Goal: Task Accomplishment & Management: Manage account settings

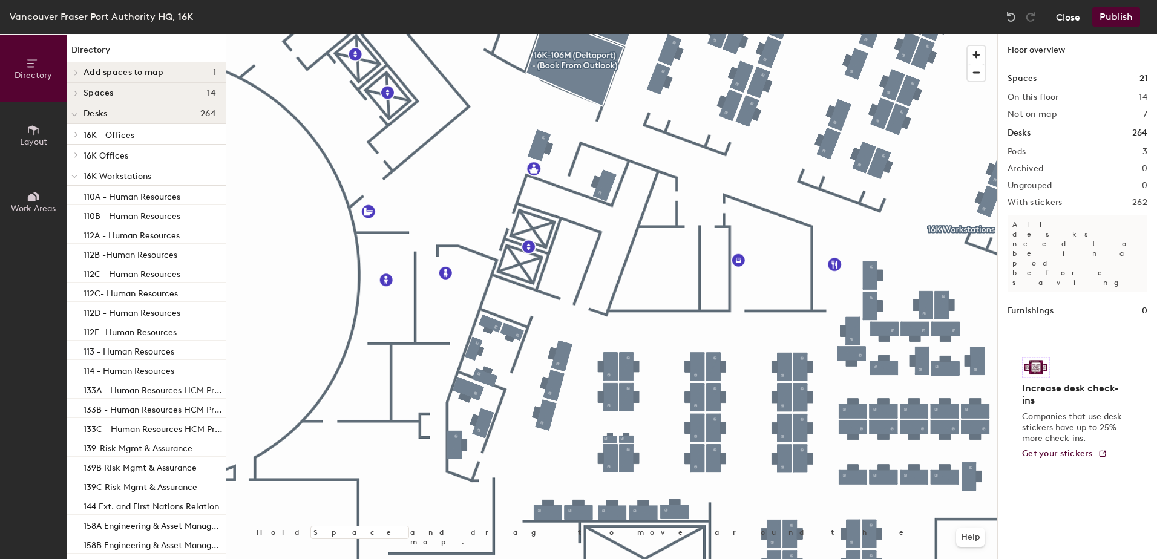
drag, startPoint x: 524, startPoint y: 29, endPoint x: 1070, endPoint y: 24, distance: 545.9
click at [1070, 24] on button "Close" at bounding box center [1068, 16] width 24 height 19
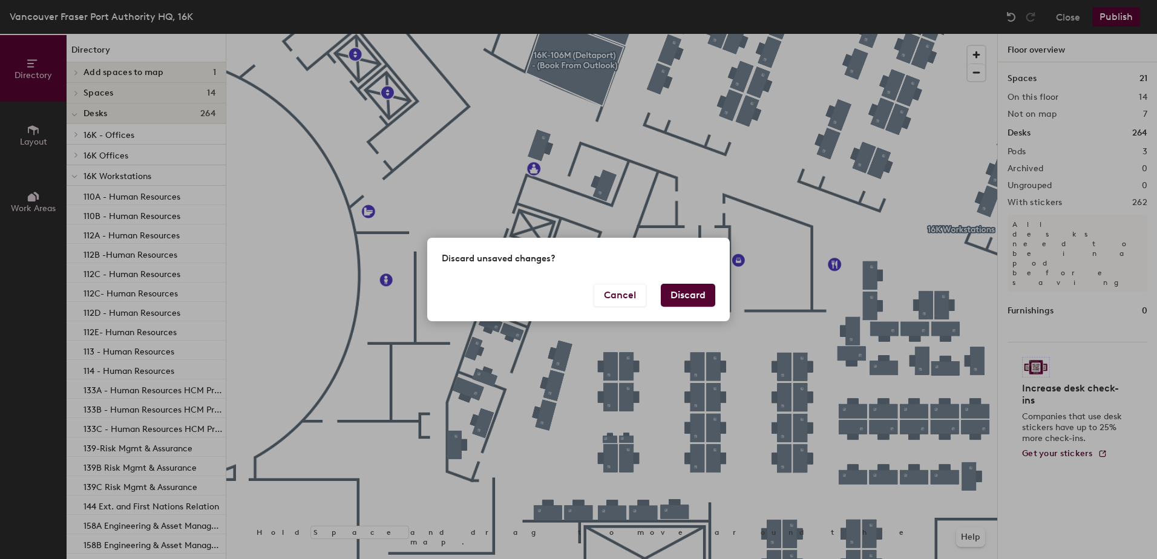
click at [684, 304] on button "Discard" at bounding box center [688, 295] width 54 height 23
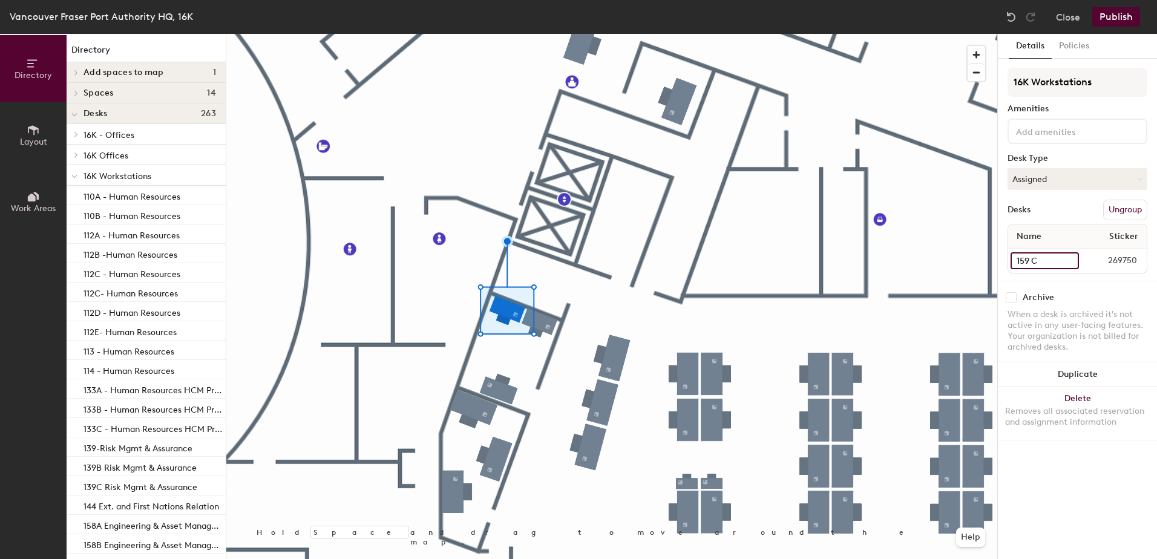
click at [1065, 260] on input "159 C" at bounding box center [1045, 260] width 68 height 17
click at [1040, 266] on input "159 C" at bounding box center [1045, 260] width 68 height 17
type input "159 B"
click at [1074, 258] on input "159 D" at bounding box center [1046, 260] width 71 height 17
click at [1042, 261] on input "159 D" at bounding box center [1046, 260] width 71 height 17
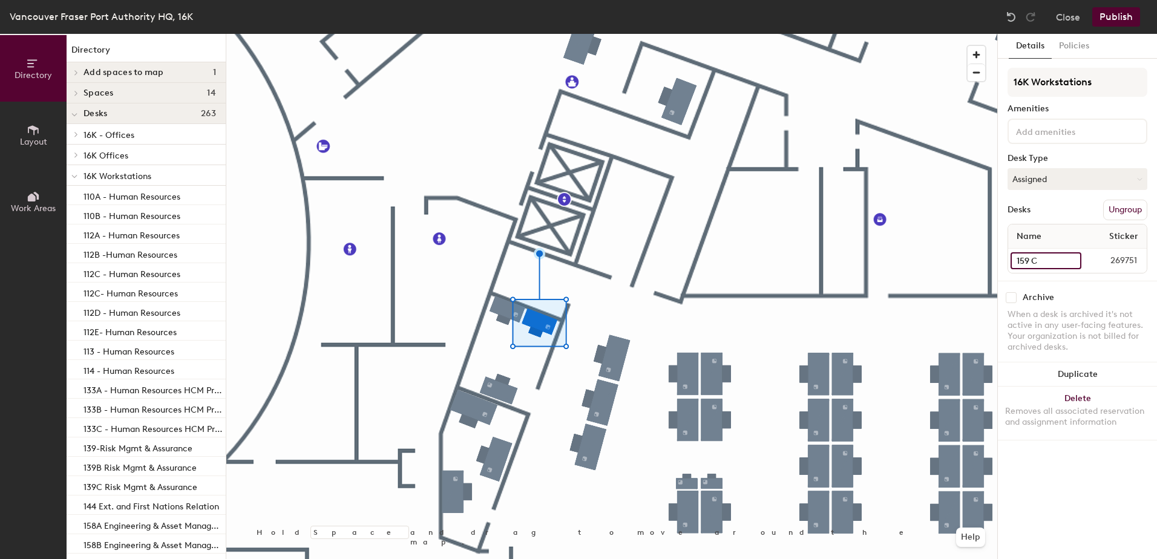
type input "159 C"
click at [1131, 14] on button "Publish" at bounding box center [1116, 16] width 48 height 19
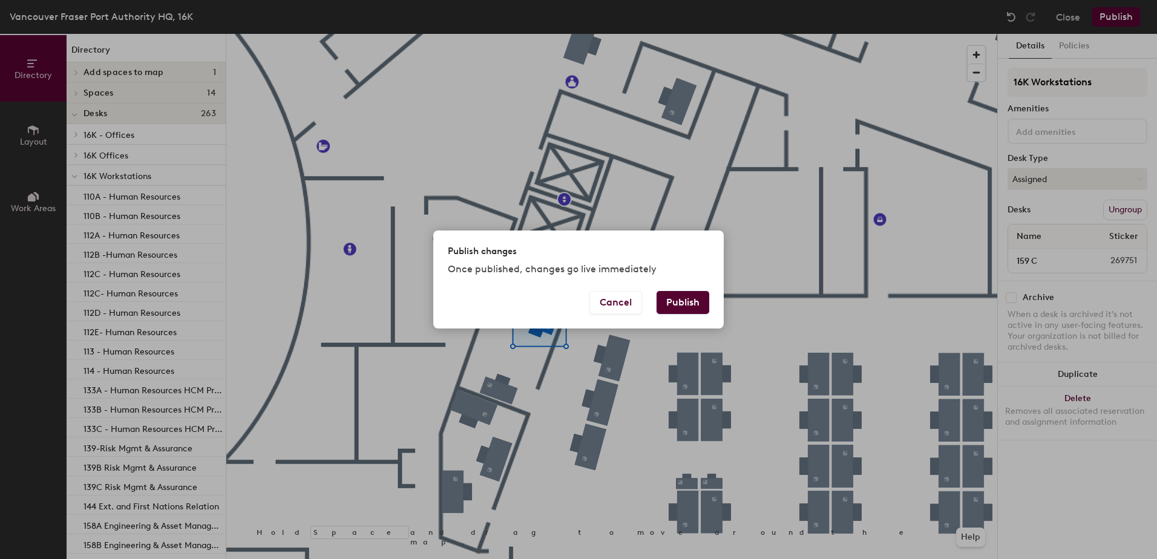
click at [704, 300] on button "Publish" at bounding box center [683, 302] width 53 height 23
